Goal: Task Accomplishment & Management: Manage account settings

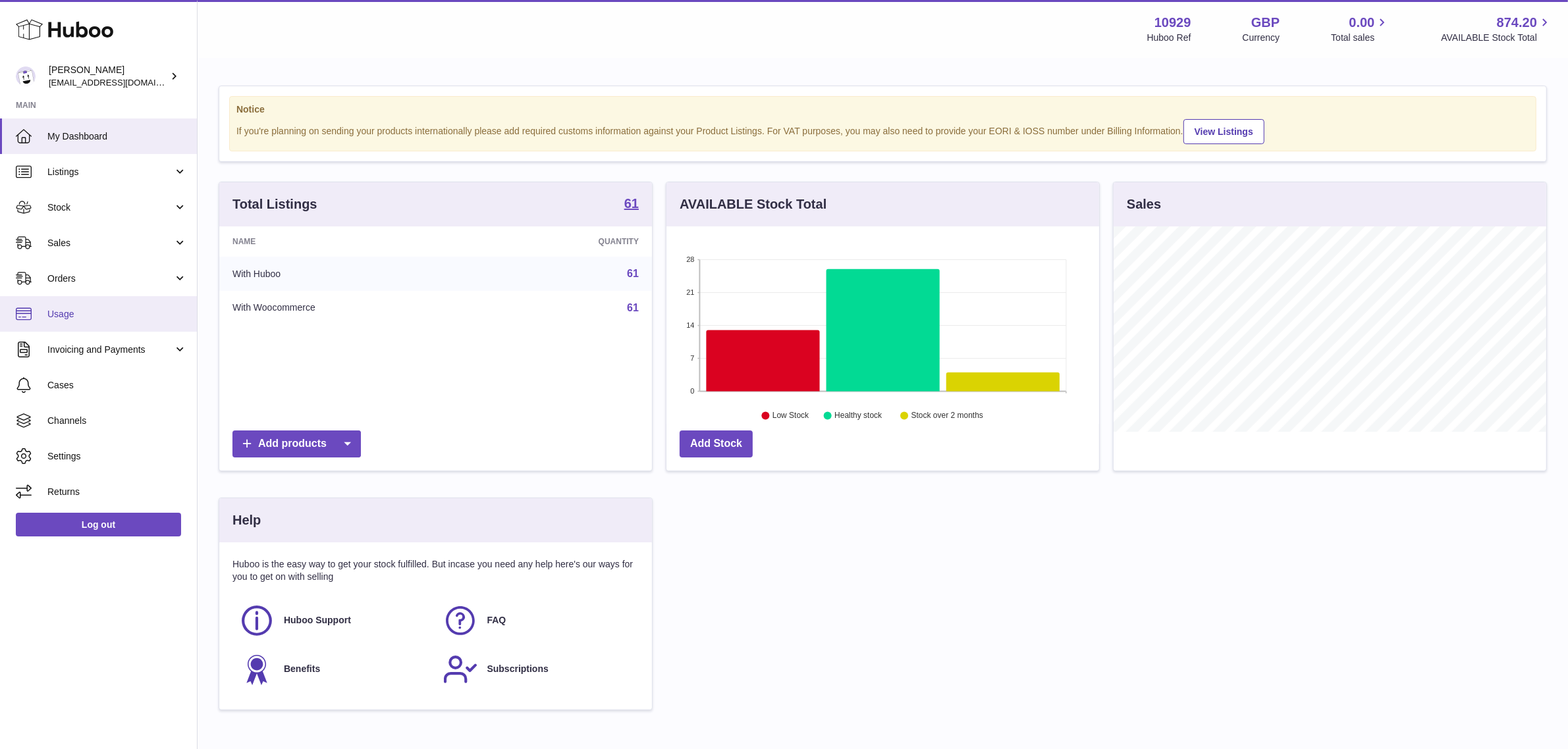
scroll to position [205, 433]
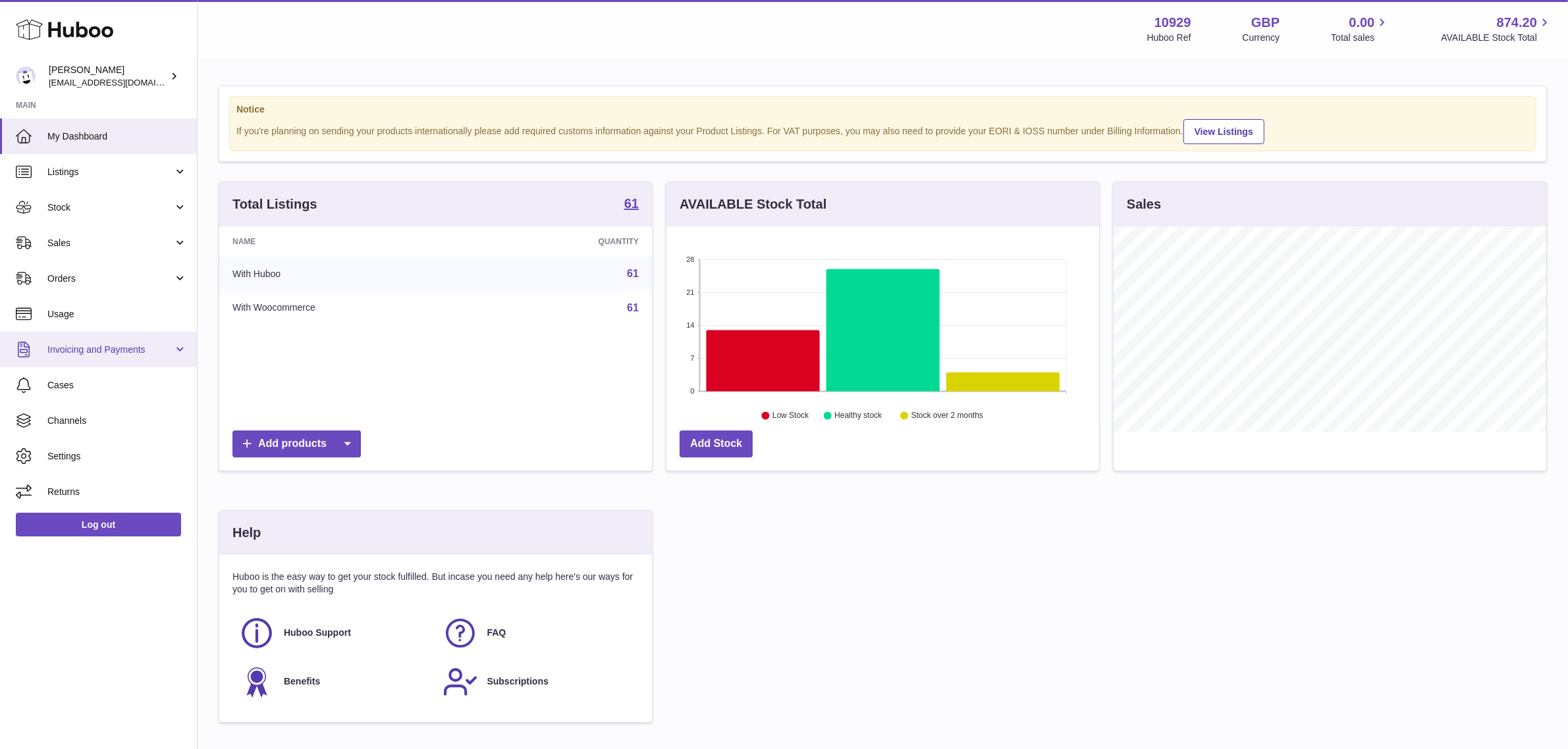
click at [109, 341] on link "Invoicing and Payments" at bounding box center [99, 349] width 197 height 36
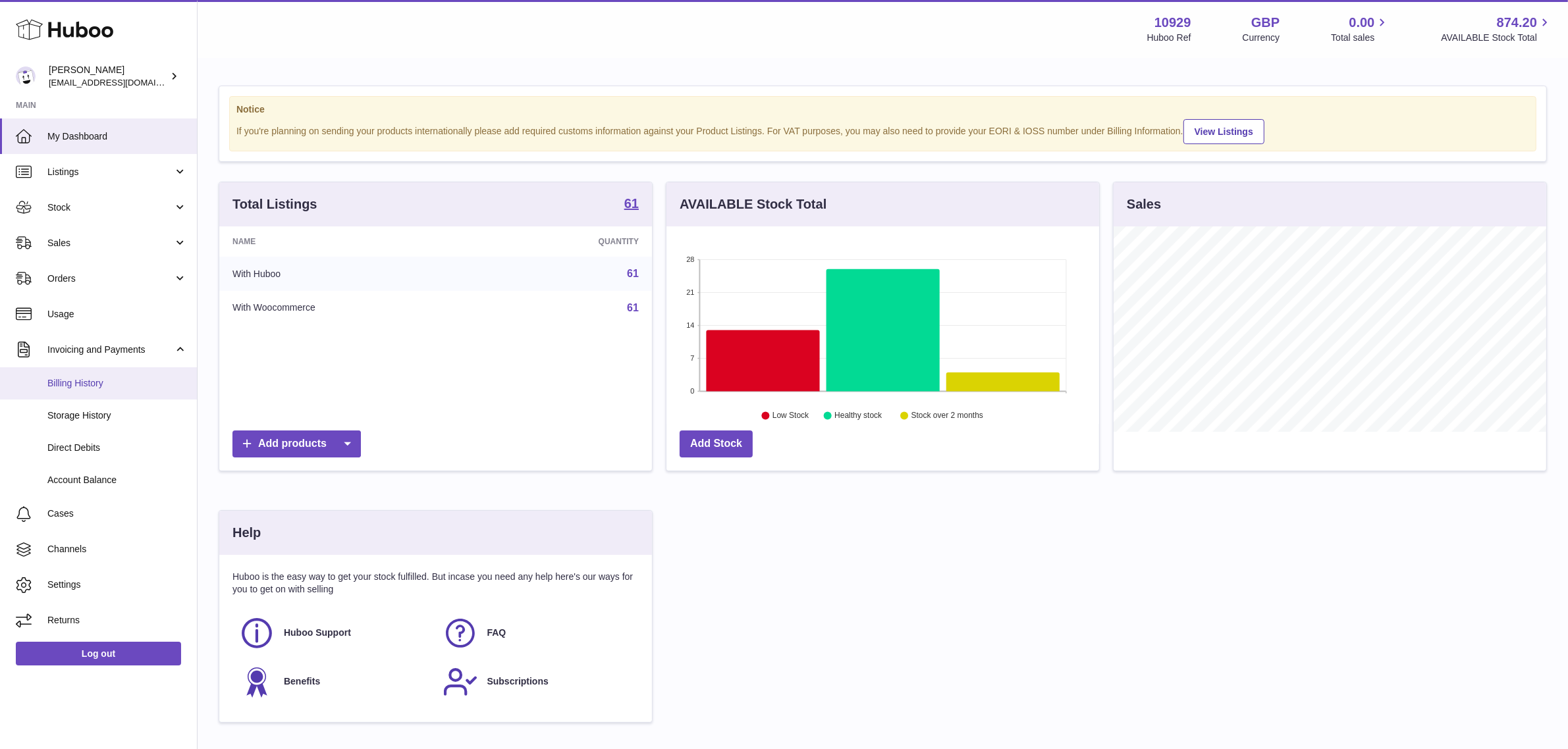
click at [117, 386] on span "Billing History" at bounding box center [117, 383] width 139 height 13
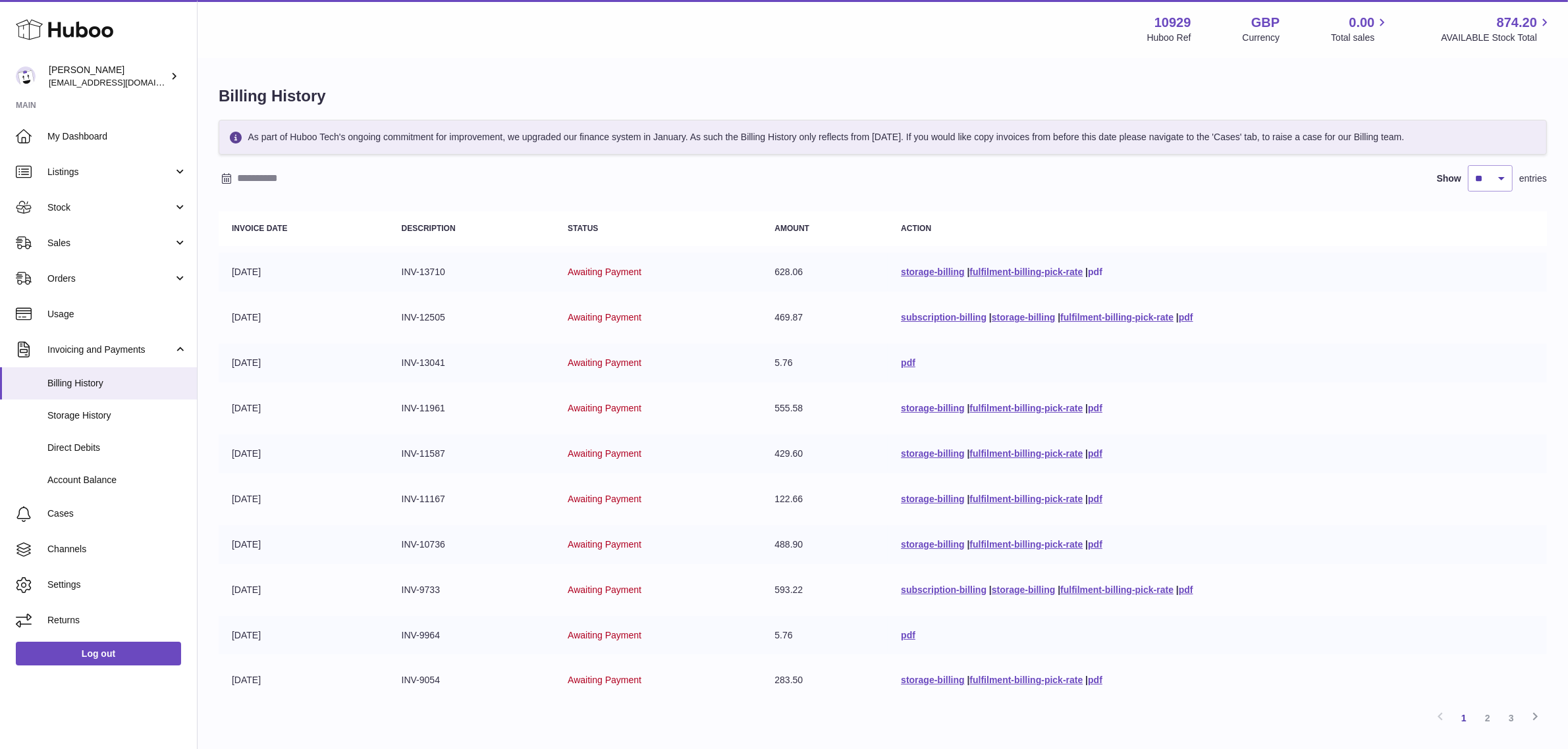
click at [1098, 277] on link "pdf" at bounding box center [1095, 272] width 15 height 11
